Goal: Navigation & Orientation: Find specific page/section

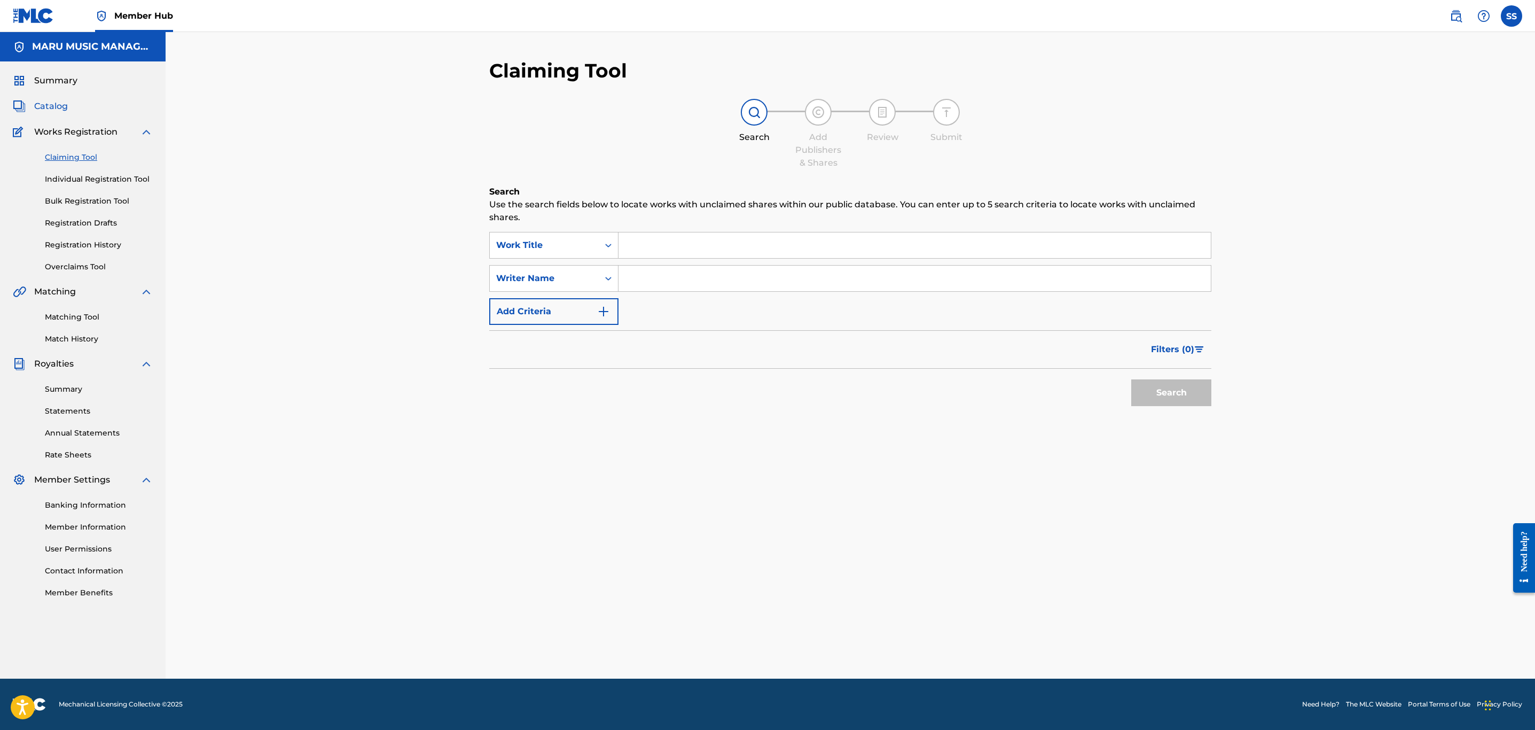
click at [45, 101] on span "Catalog" at bounding box center [51, 106] width 34 height 13
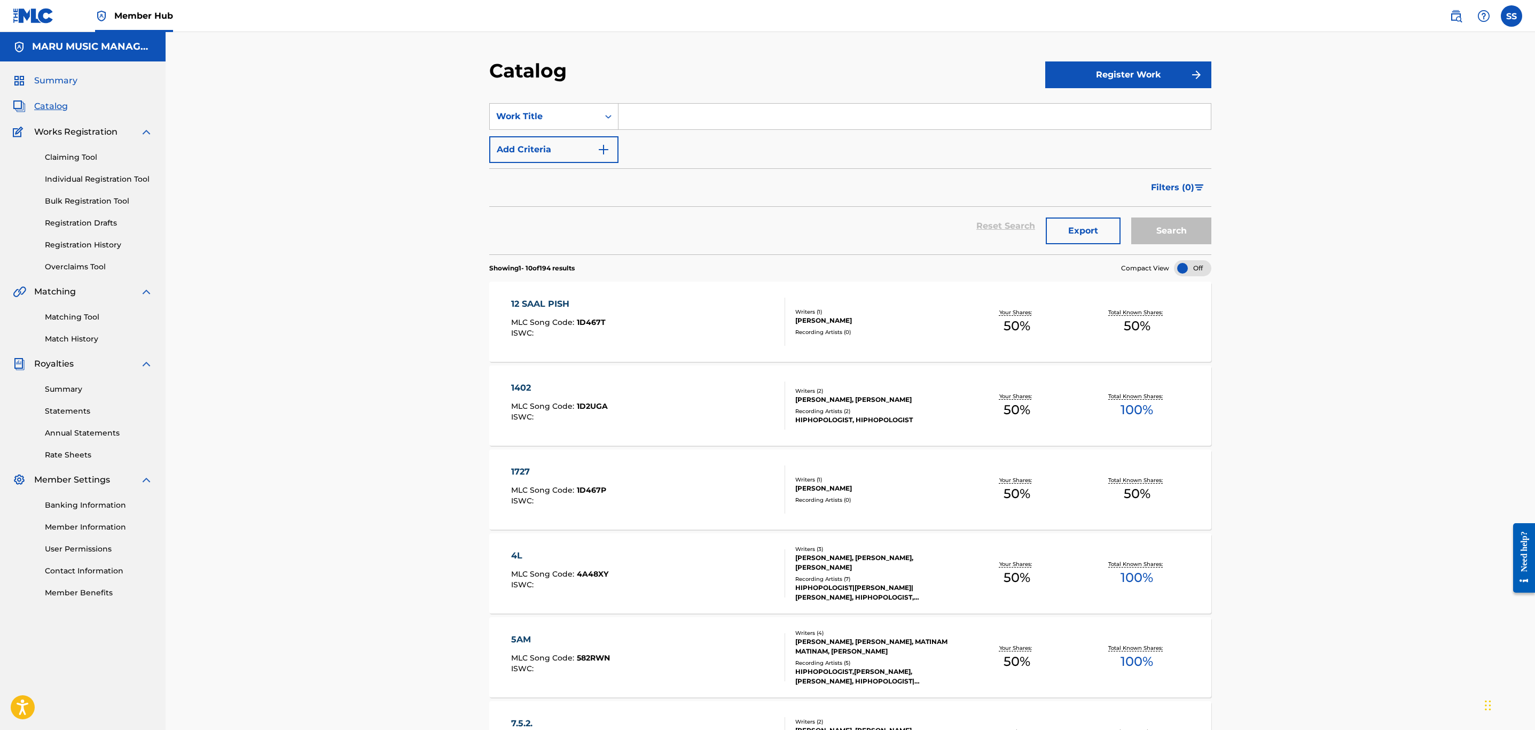
click at [54, 80] on span "Summary" at bounding box center [55, 80] width 43 height 13
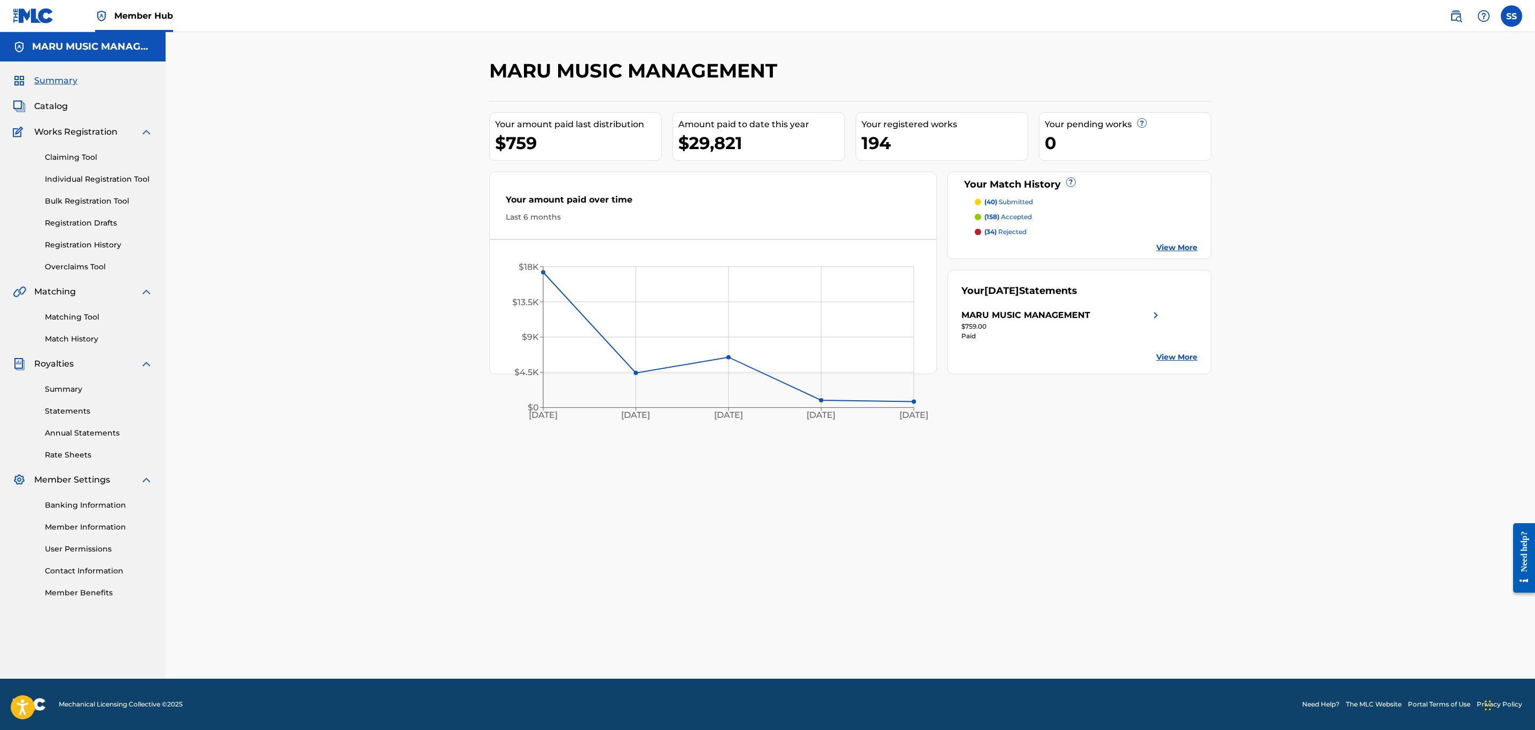
click at [1343, 543] on div "MARU MUSIC MANAGEMENT Your amount paid last distribution $759 Amount paid to da…" at bounding box center [851, 355] width 1370 height 646
click at [1066, 705] on footer "Mechanical Licensing Collective © 2025 Need Help? The MLC Website Portal Terms …" at bounding box center [767, 703] width 1535 height 51
click at [59, 106] on span "Catalog" at bounding box center [51, 106] width 34 height 13
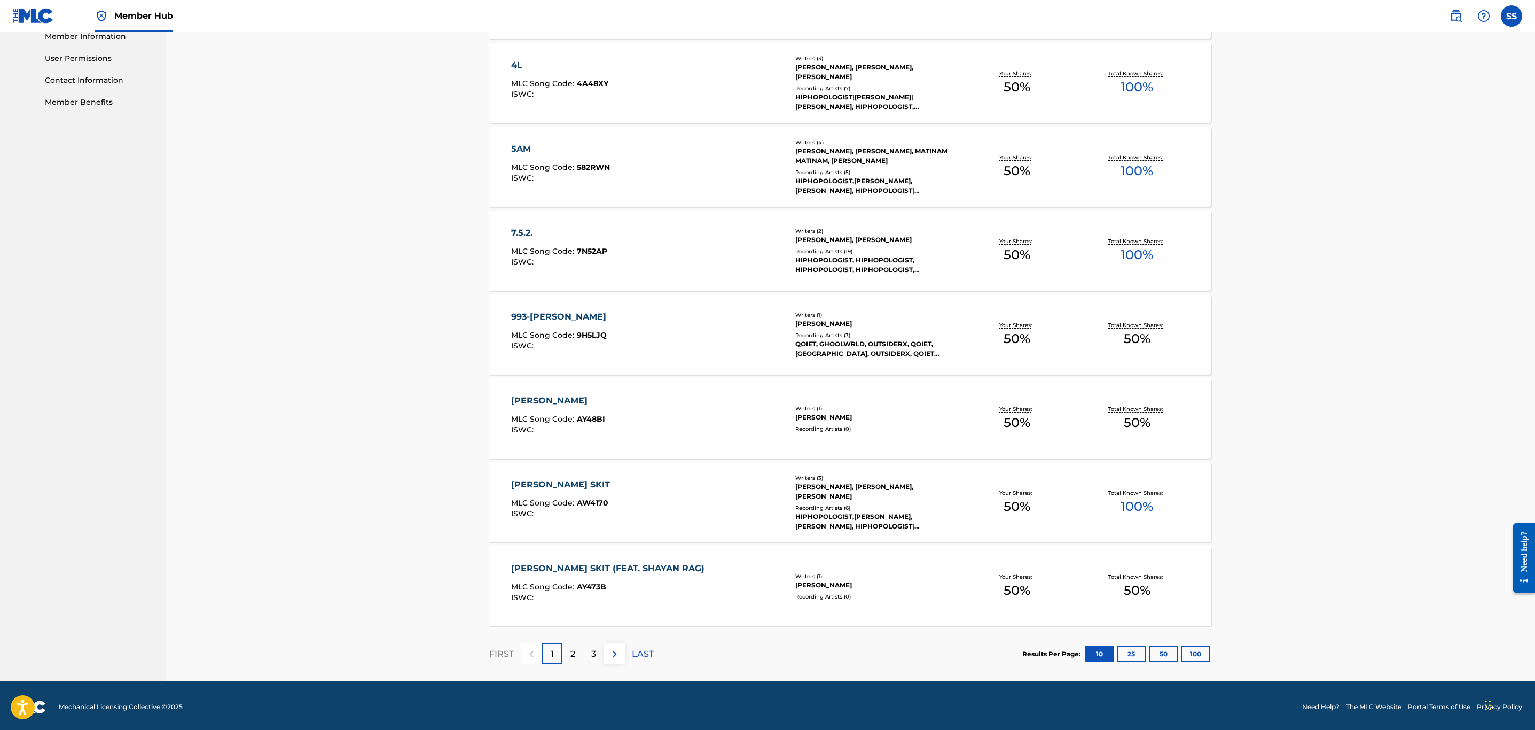
scroll to position [494, 0]
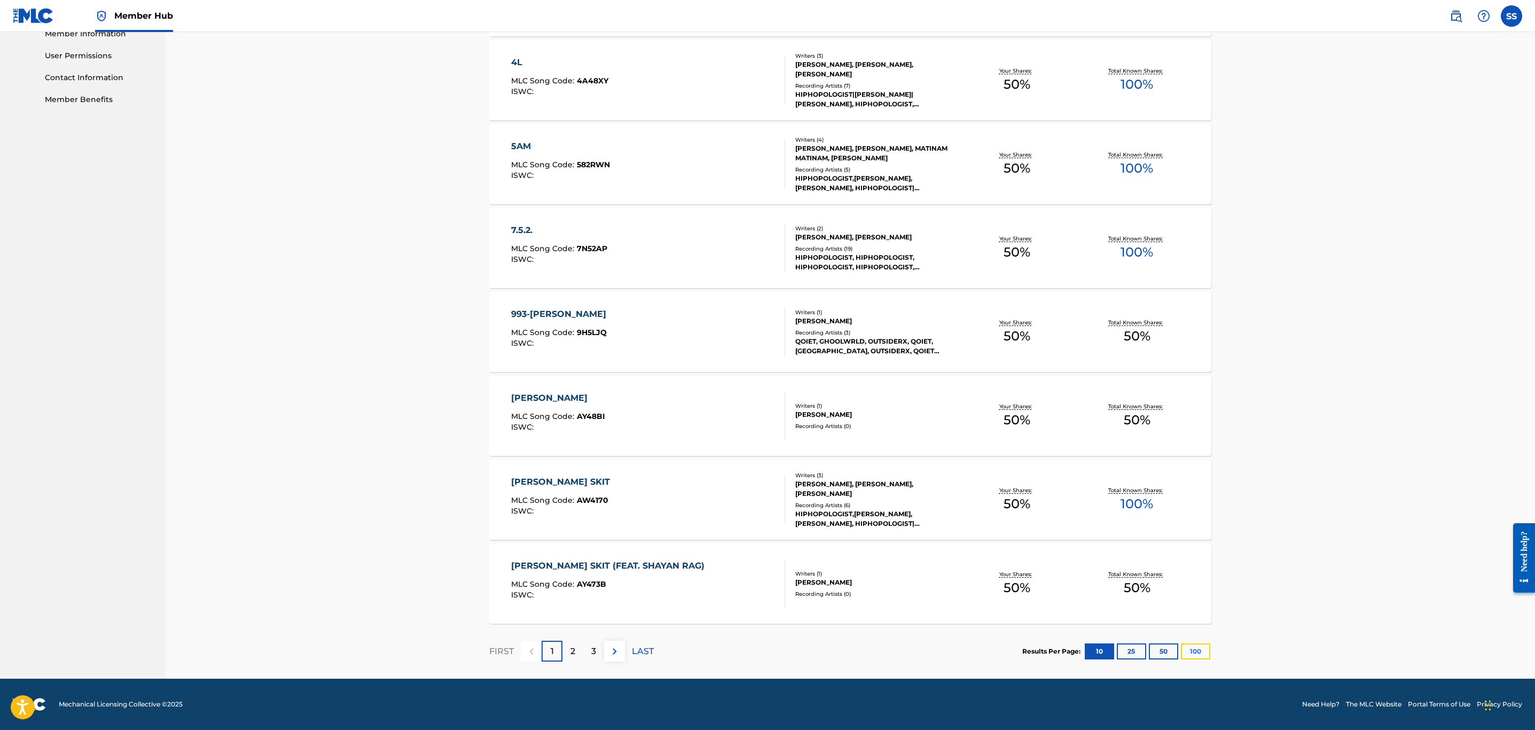
click at [1209, 649] on button "100" at bounding box center [1195, 651] width 29 height 16
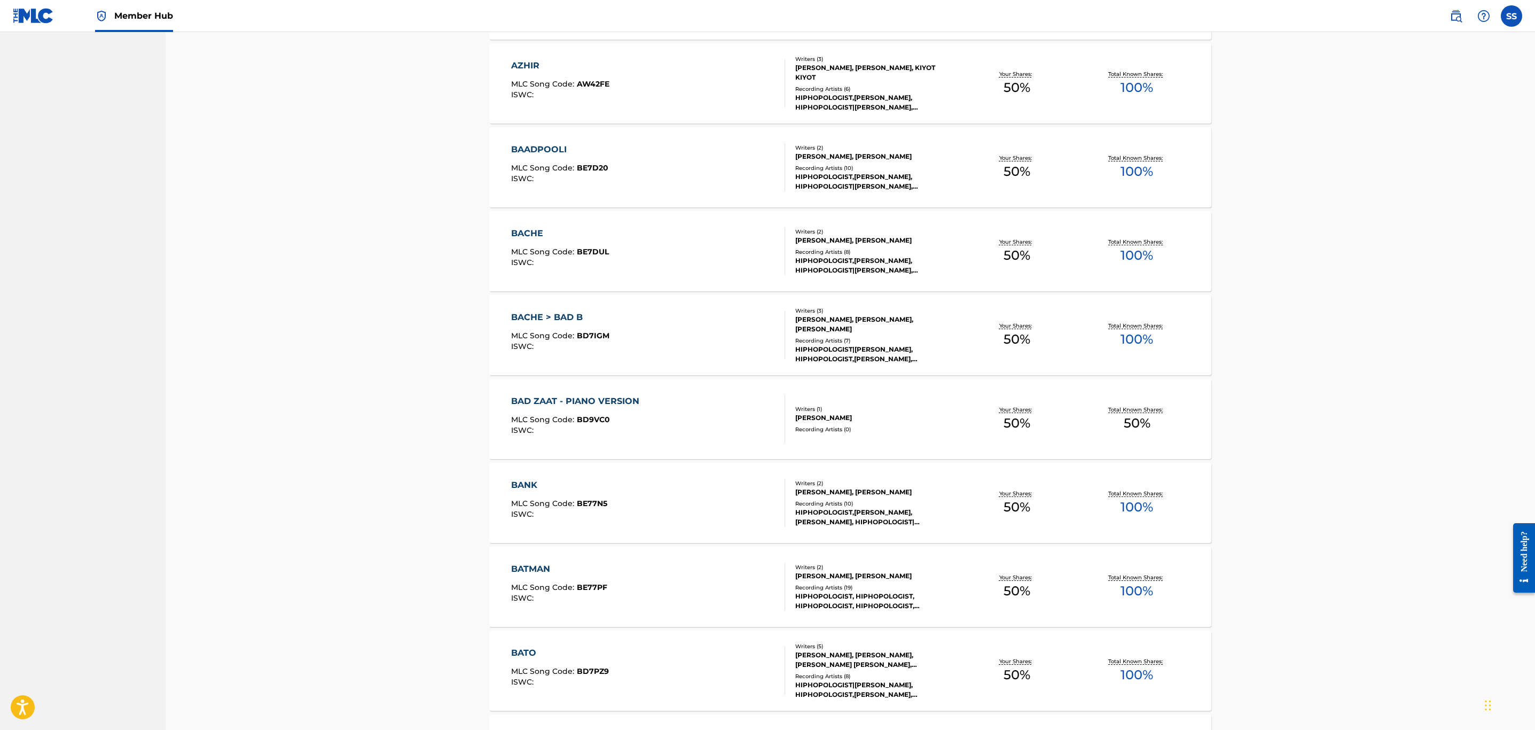
scroll to position [2163, 0]
